Goal: Communication & Community: Answer question/provide support

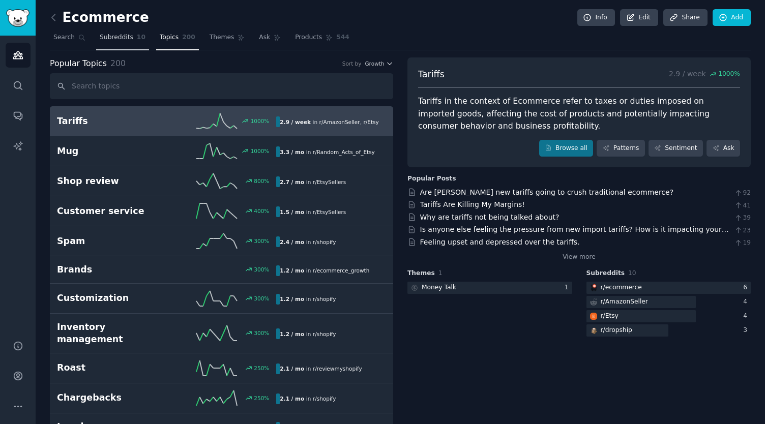
click at [111, 40] on span "Subreddits" at bounding box center [117, 37] width 34 height 9
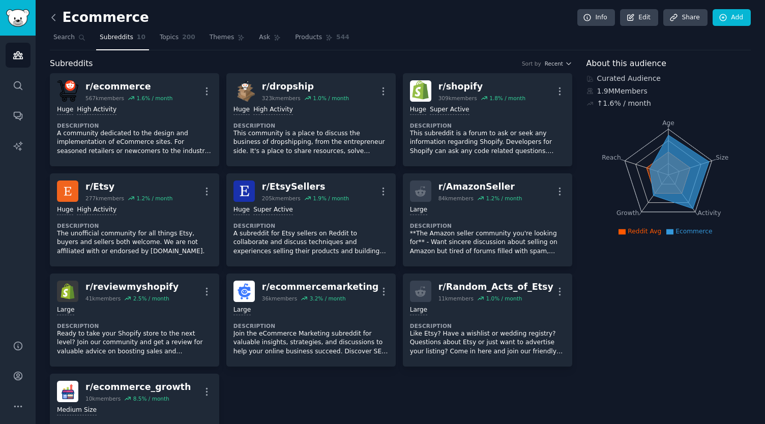
click at [56, 20] on icon at bounding box center [53, 17] width 11 height 11
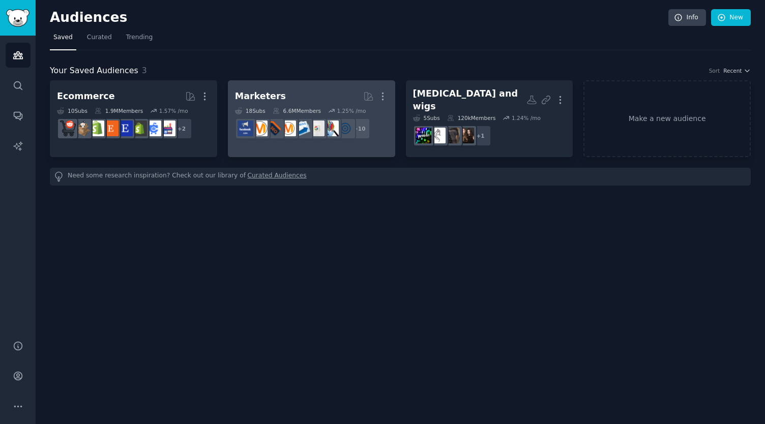
click at [275, 107] on icon at bounding box center [276, 110] width 7 height 7
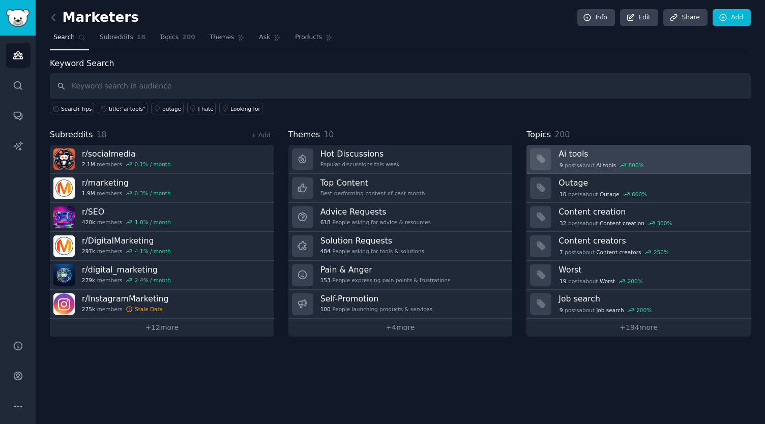
click at [598, 157] on h3 "Ai tools" at bounding box center [651, 154] width 185 height 11
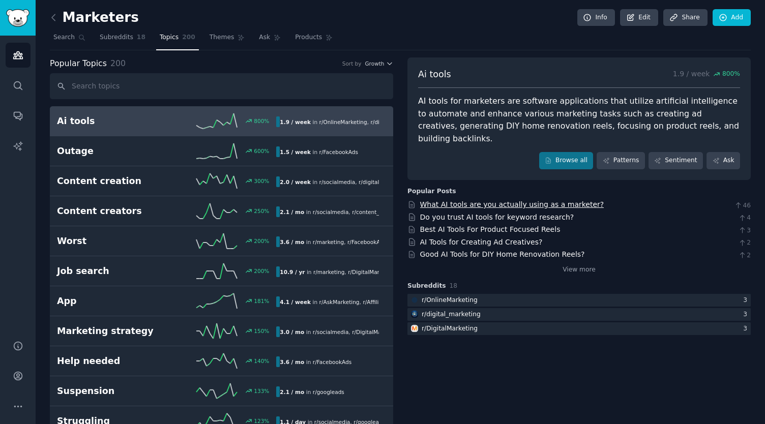
click at [566, 201] on link "What AI tools are you actually using as a marketer?" at bounding box center [512, 205] width 184 height 8
click at [119, 36] on span "Subreddits" at bounding box center [117, 37] width 34 height 9
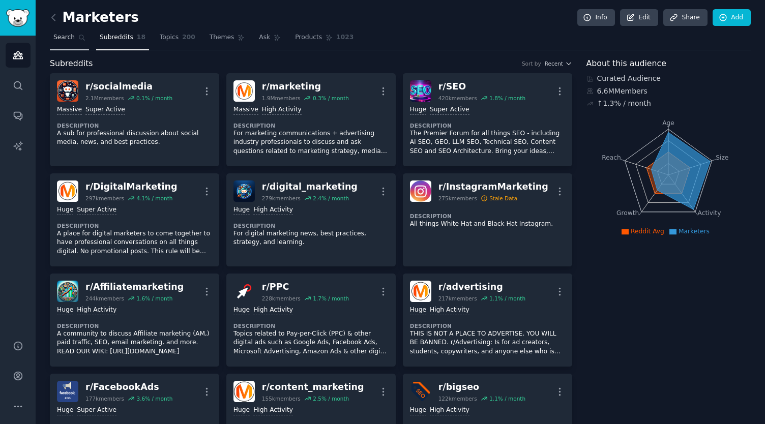
click at [68, 38] on span "Search" at bounding box center [63, 37] width 21 height 9
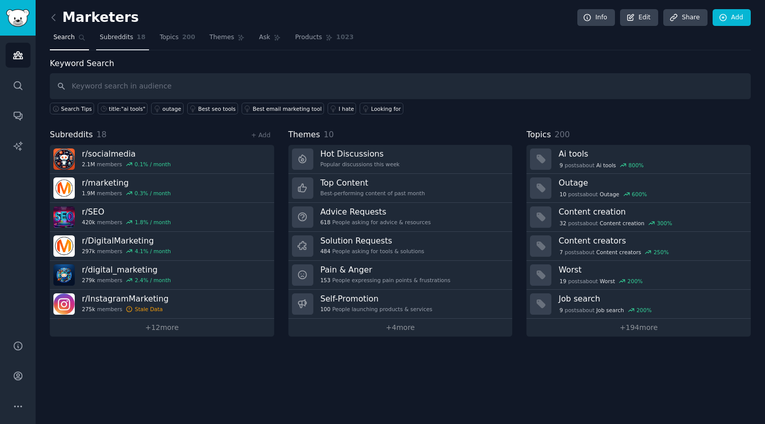
click at [107, 35] on span "Subreddits" at bounding box center [117, 37] width 34 height 9
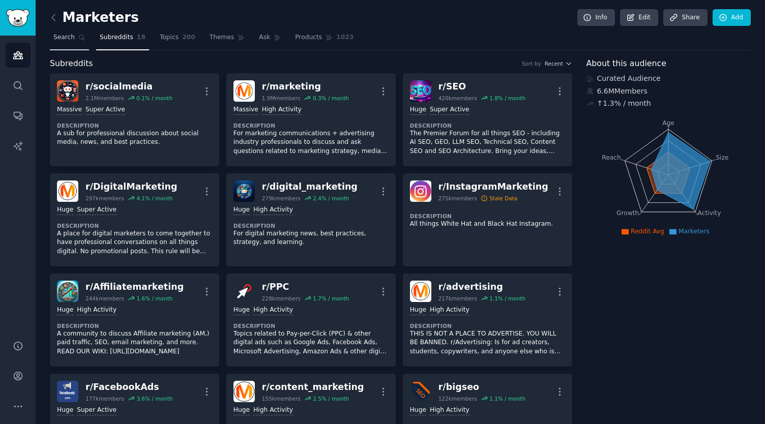
click at [68, 37] on span "Search" at bounding box center [63, 37] width 21 height 9
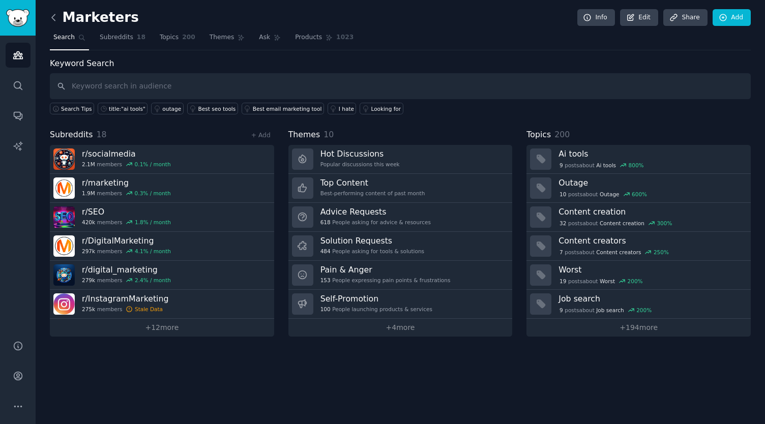
click at [57, 19] on icon at bounding box center [53, 17] width 11 height 11
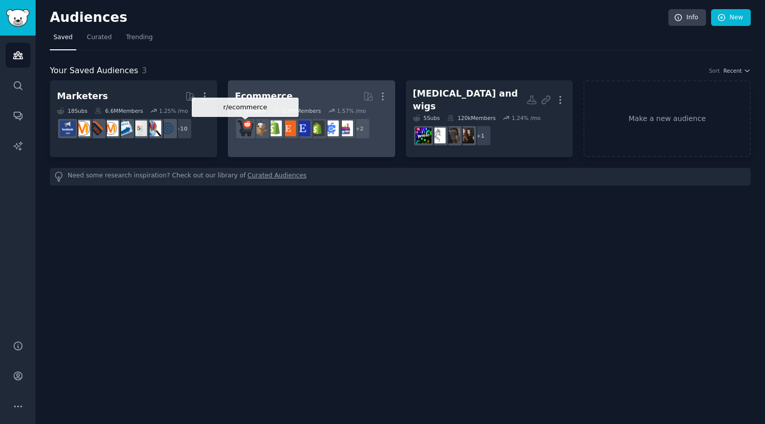
click at [245, 129] on img at bounding box center [246, 129] width 16 height 16
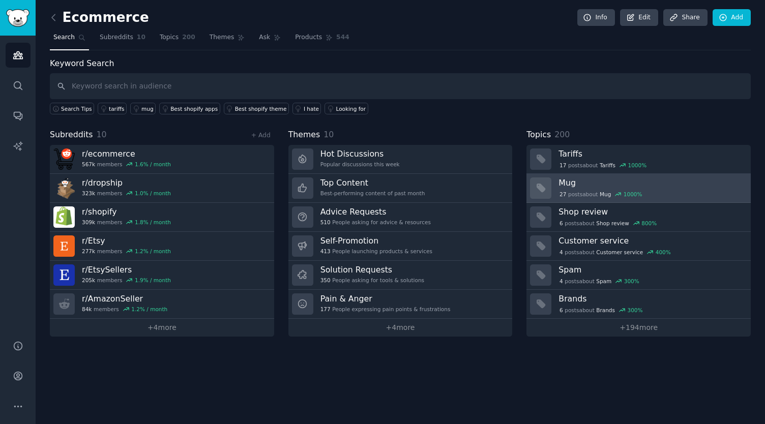
click at [606, 188] on div "27 post s about Mug 1000 %" at bounding box center [651, 193] width 185 height 11
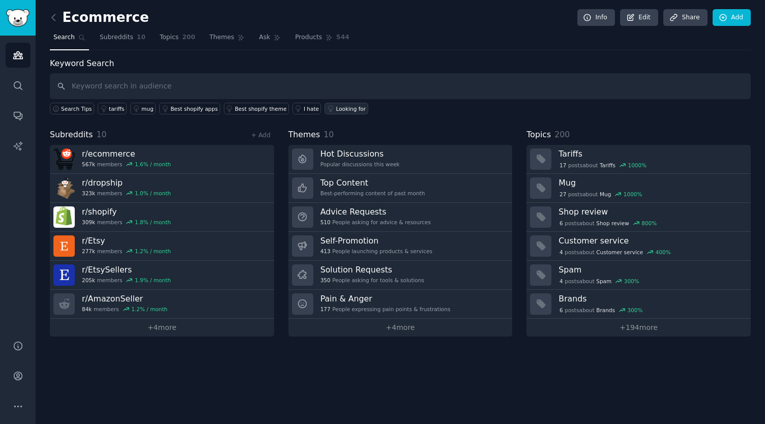
click at [329, 112] on link "Looking for" at bounding box center [346, 109] width 43 height 12
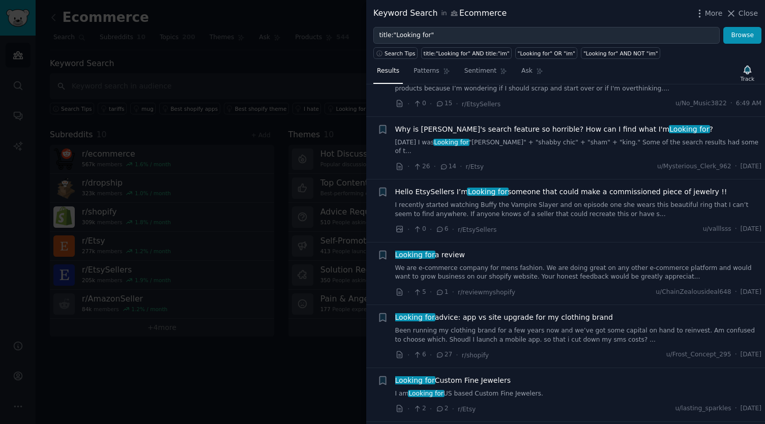
scroll to position [289, 0]
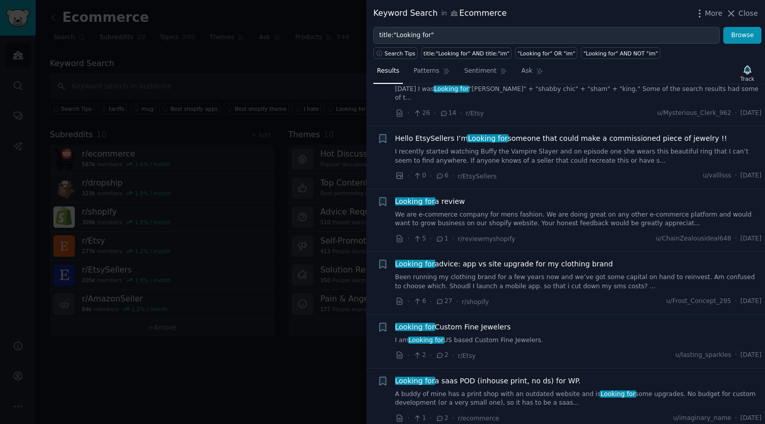
click at [321, 69] on div at bounding box center [382, 212] width 765 height 424
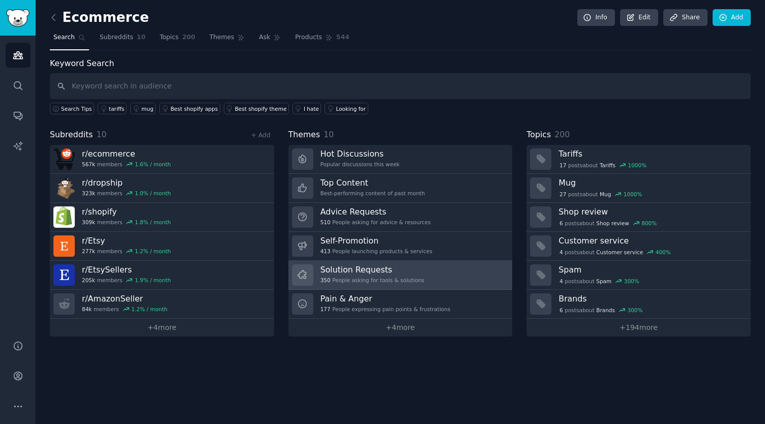
click at [326, 267] on h3 "Solution Requests" at bounding box center [373, 270] width 104 height 11
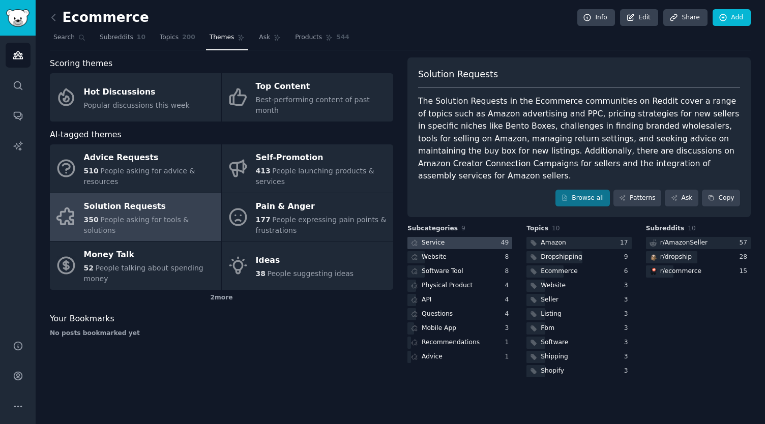
click at [478, 237] on div at bounding box center [460, 243] width 105 height 13
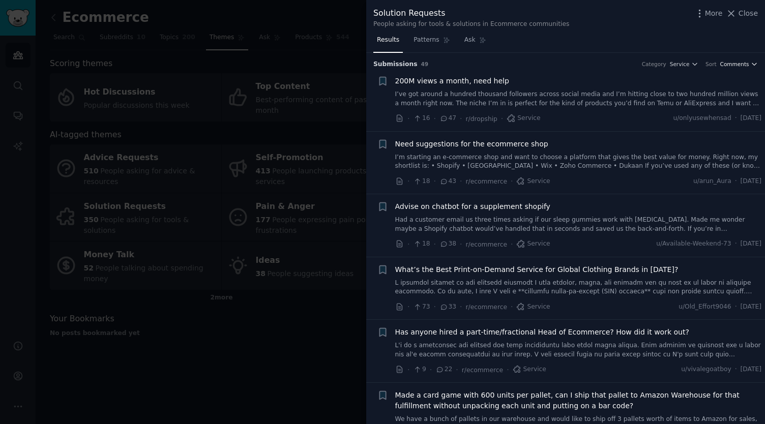
click at [744, 61] on span "Comments" at bounding box center [735, 64] width 29 height 7
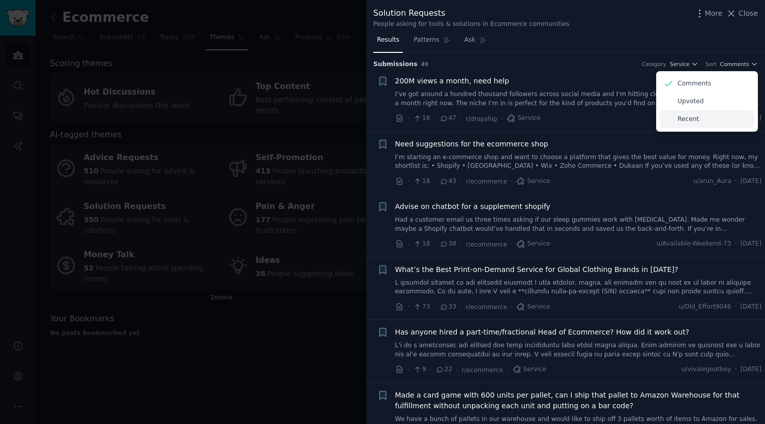
click at [693, 122] on p "Recent" at bounding box center [688, 119] width 21 height 9
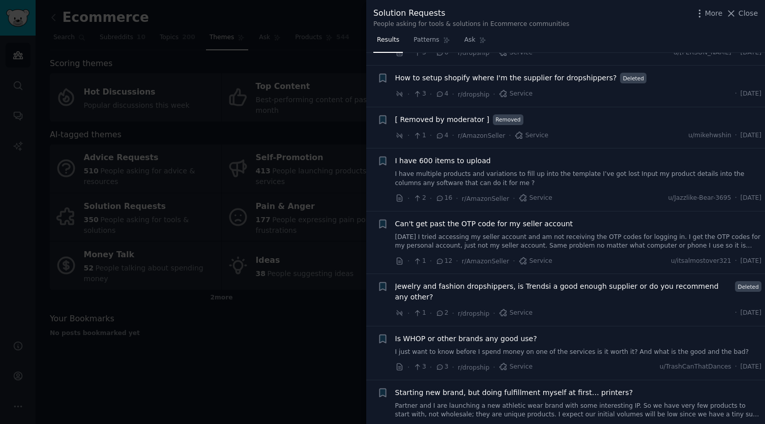
scroll to position [140, 0]
click at [546, 287] on span "Jewelry and fashion dropshippers, is Trendsi a good enough supplier or do you r…" at bounding box center [563, 291] width 337 height 21
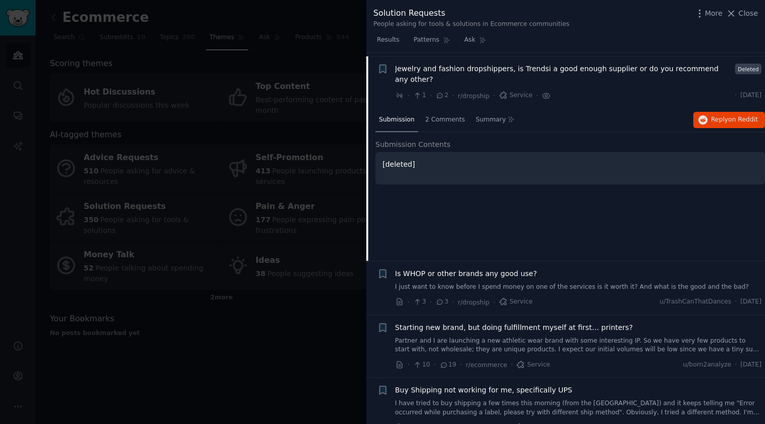
scroll to position [360, 0]
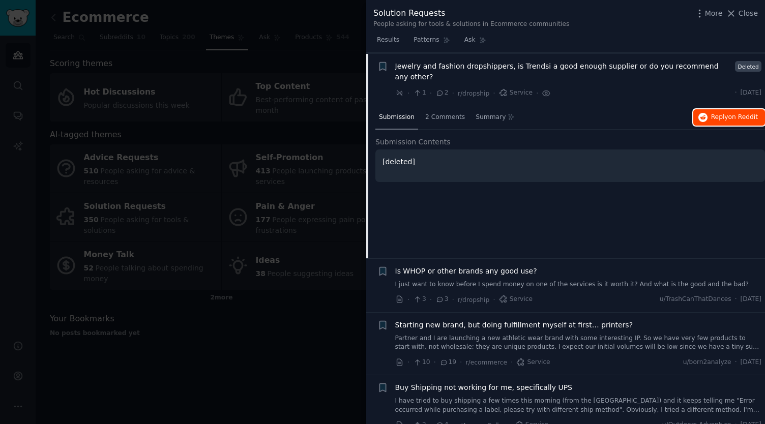
click at [716, 113] on span "Reply on Reddit" at bounding box center [735, 117] width 47 height 9
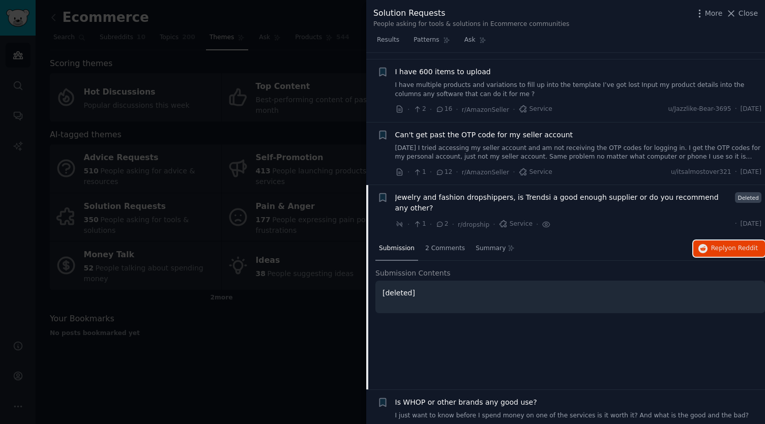
scroll to position [0, 0]
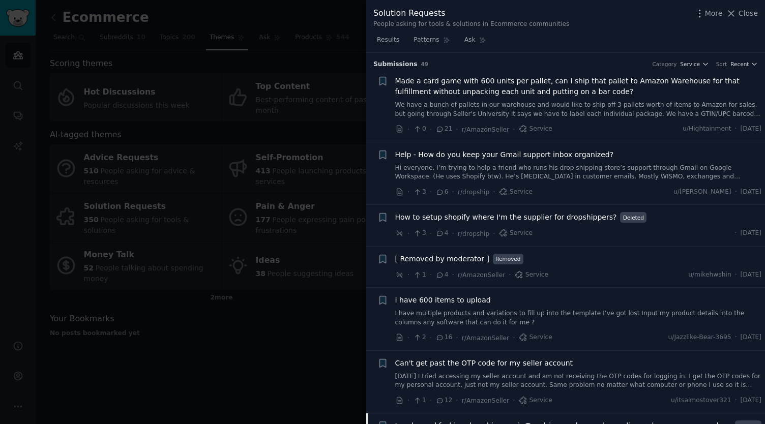
click at [240, 288] on div at bounding box center [382, 212] width 765 height 424
